Goal: Information Seeking & Learning: Learn about a topic

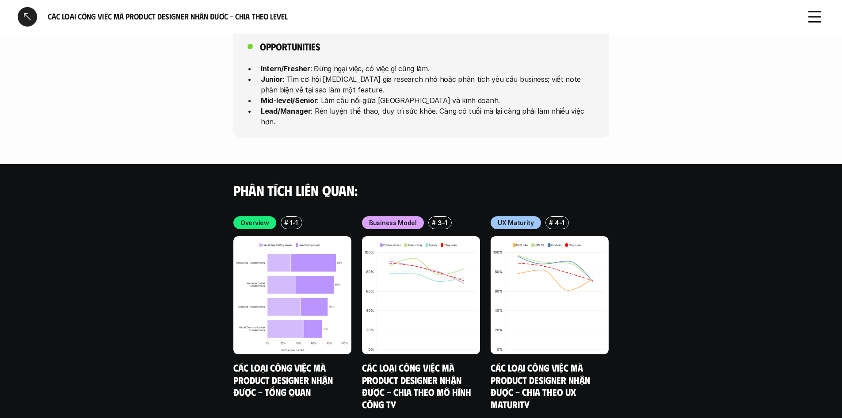
scroll to position [2431, 0]
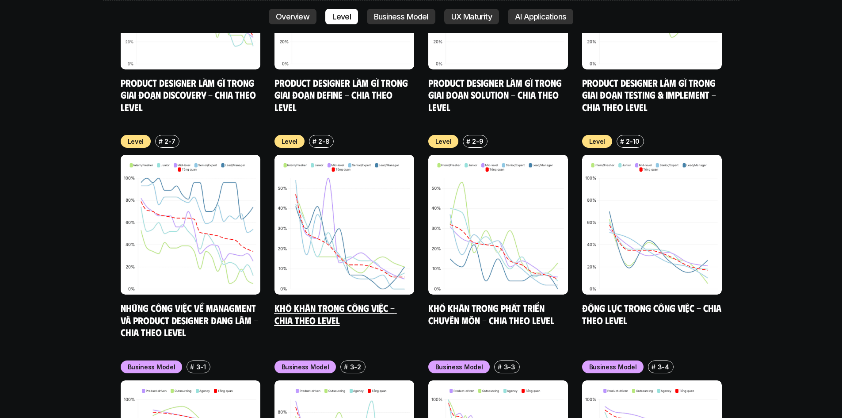
scroll to position [3929, 0]
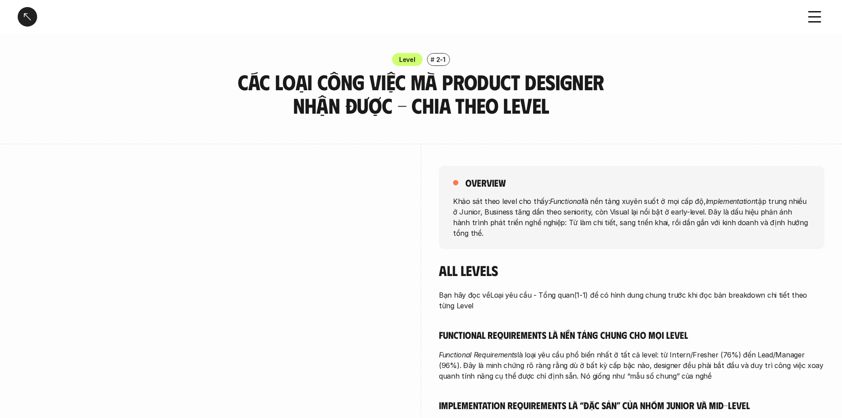
scroll to position [2431, 0]
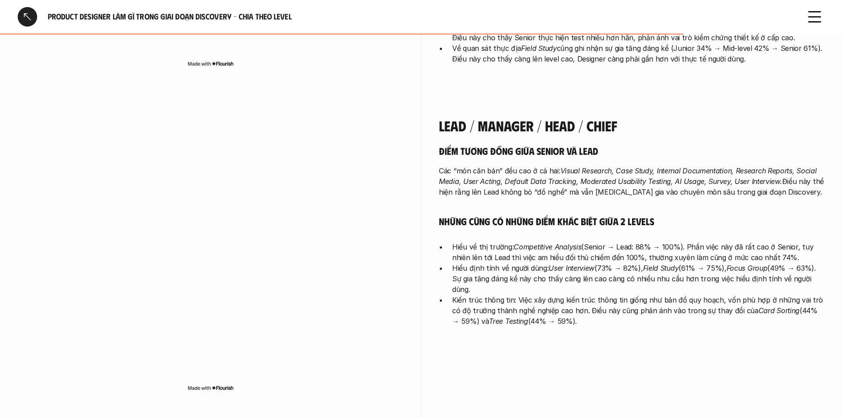
scroll to position [2036, 0]
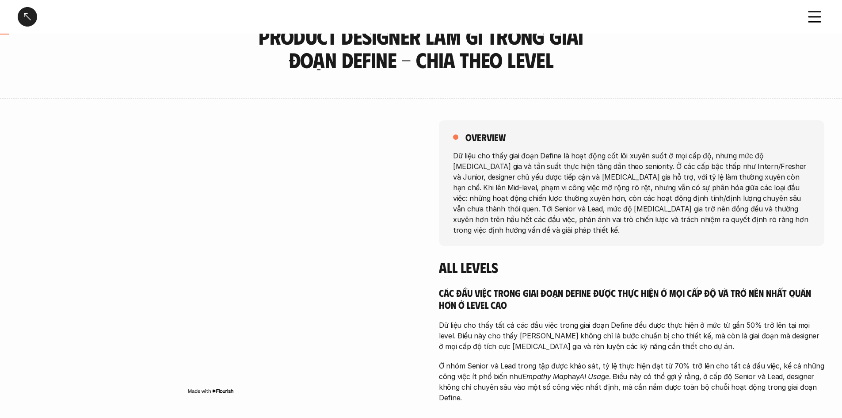
scroll to position [88, 0]
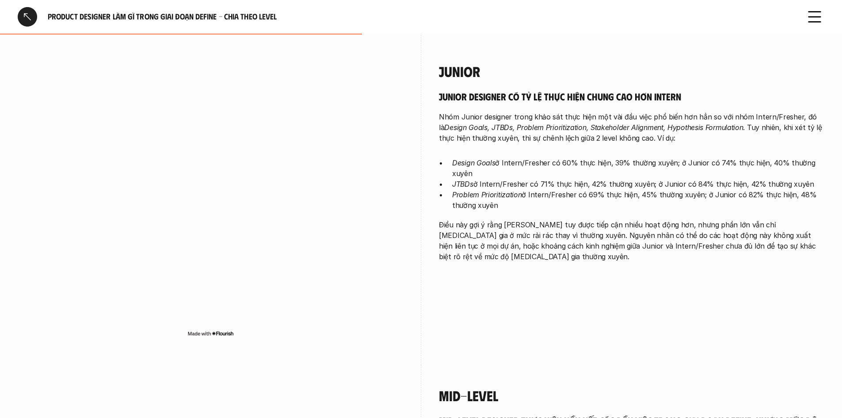
scroll to position [1061, 0]
